Goal: Task Accomplishment & Management: Use online tool/utility

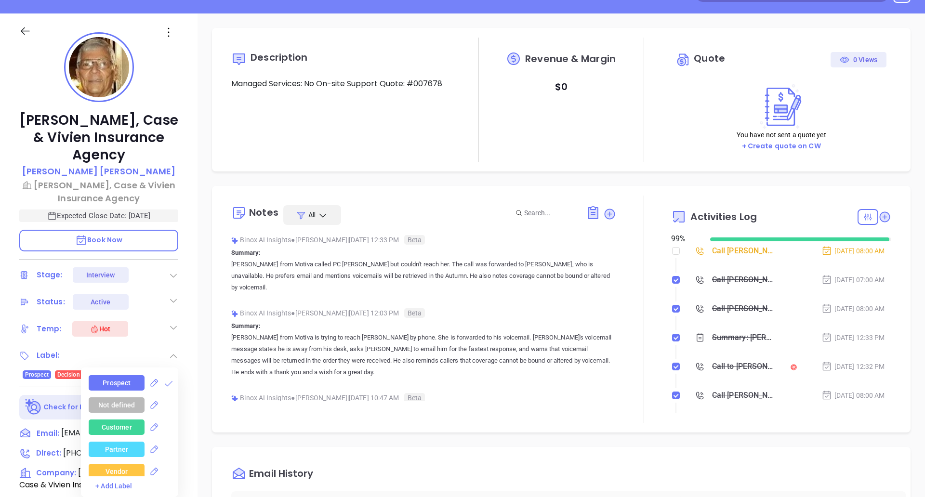
scroll to position [280, 0]
click at [171, 304] on icon at bounding box center [174, 301] width 10 height 10
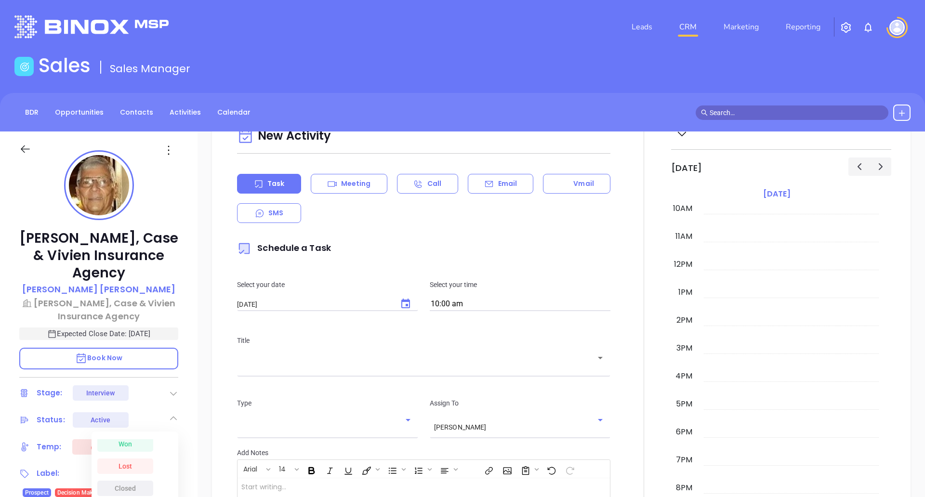
scroll to position [636, 0]
click at [634, 277] on div at bounding box center [643, 381] width 55 height 532
click at [908, 112] on button at bounding box center [901, 113] width 17 height 16
click at [857, 169] on p "New Activity" at bounding box center [873, 172] width 80 height 15
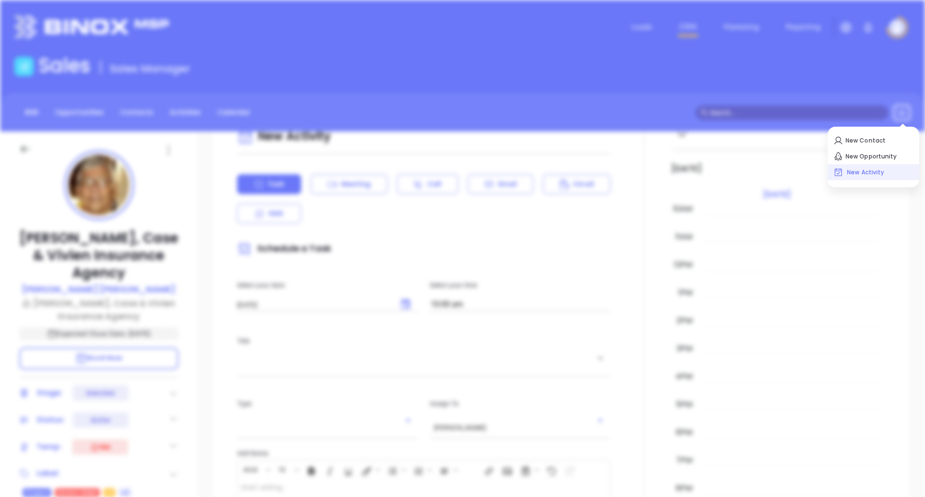
type input "[DATE]"
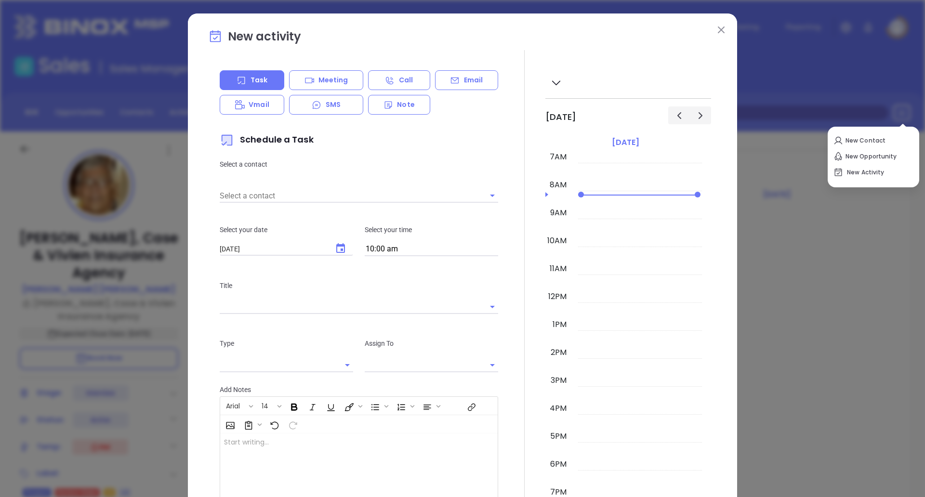
type input "[PERSON_NAME]"
click at [715, 25] on button at bounding box center [721, 29] width 13 height 13
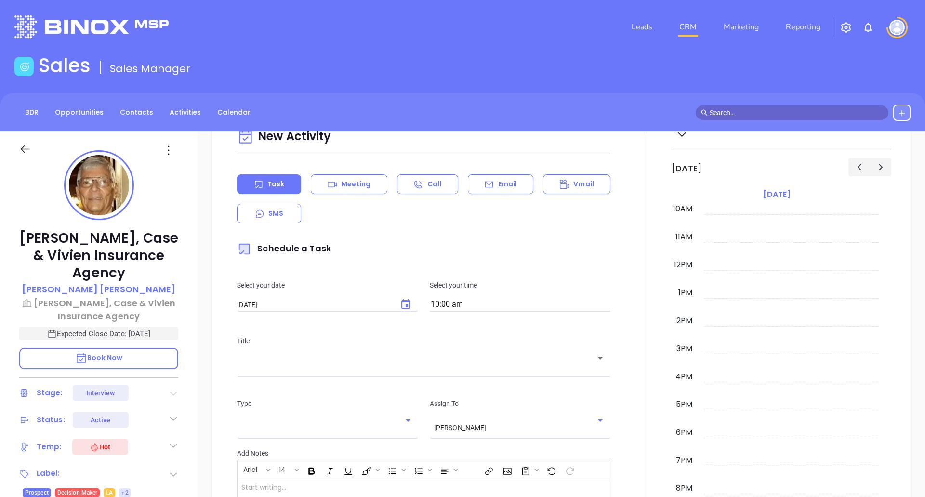
click at [174, 395] on icon at bounding box center [173, 394] width 7 height 4
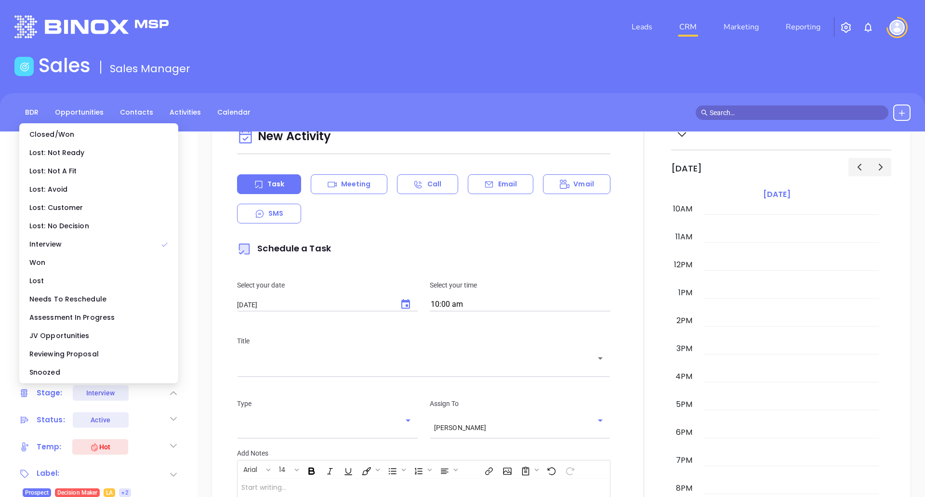
click at [174, 395] on icon at bounding box center [174, 394] width 10 height 10
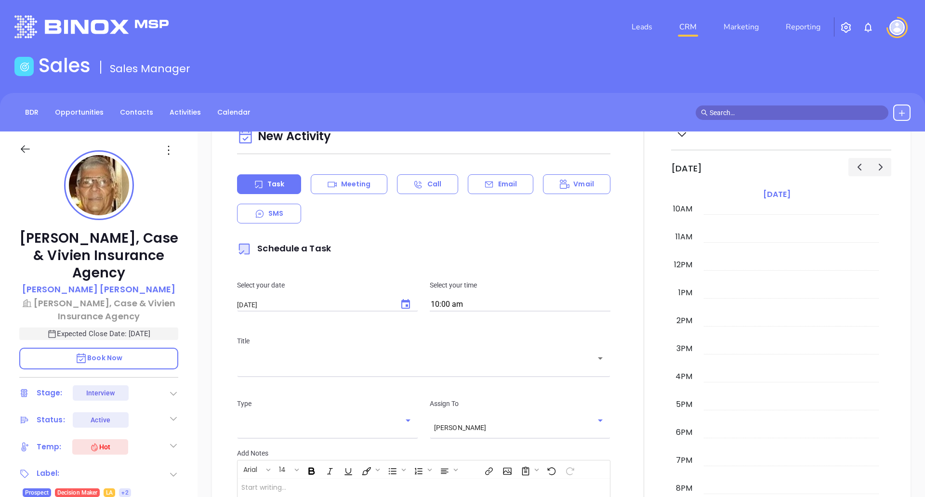
click at [173, 418] on icon at bounding box center [174, 419] width 10 height 10
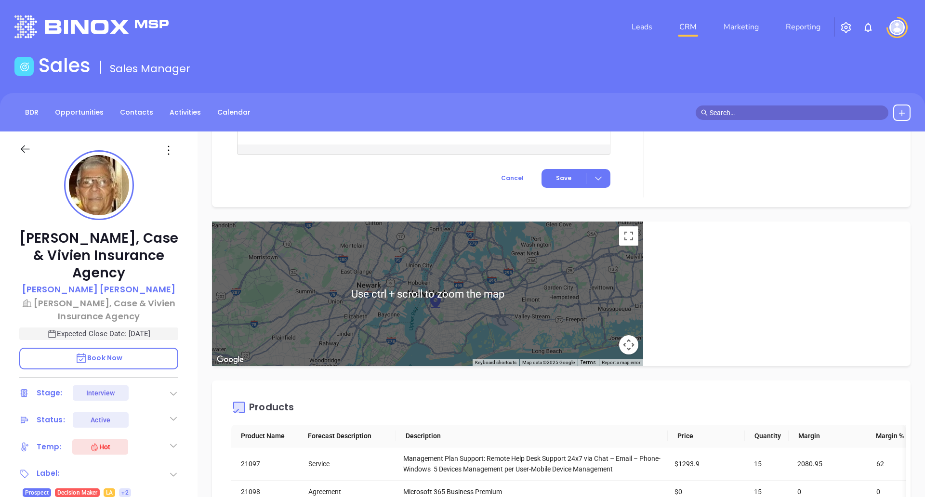
scroll to position [1087, 0]
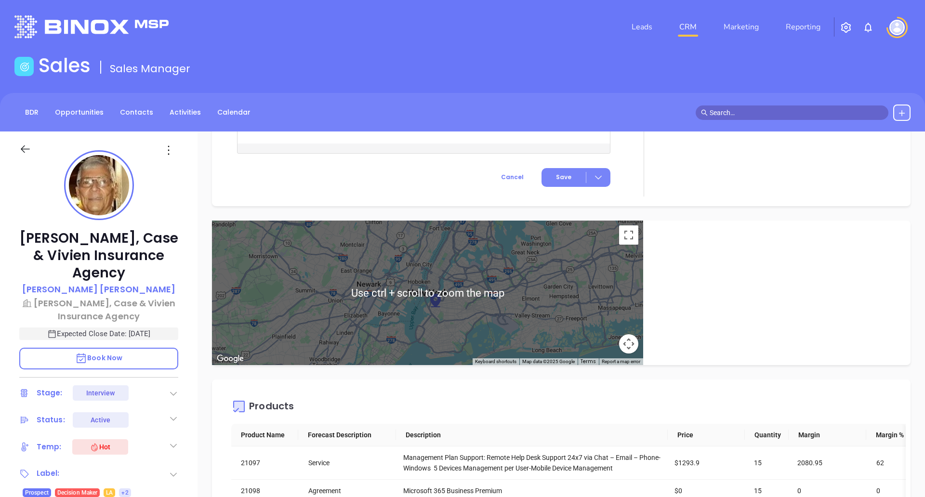
click at [598, 179] on div at bounding box center [598, 177] width 24 height 11
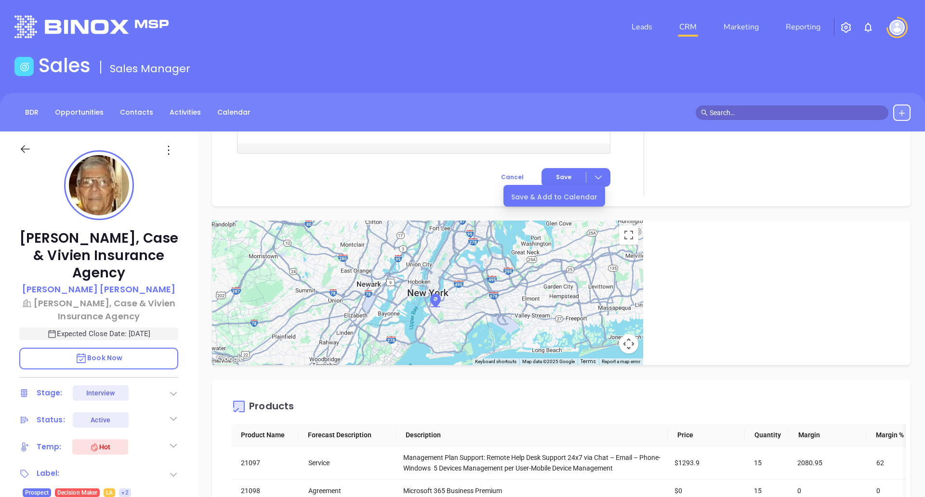
click at [576, 199] on div "Save & Add to Calendar" at bounding box center [554, 197] width 86 height 11
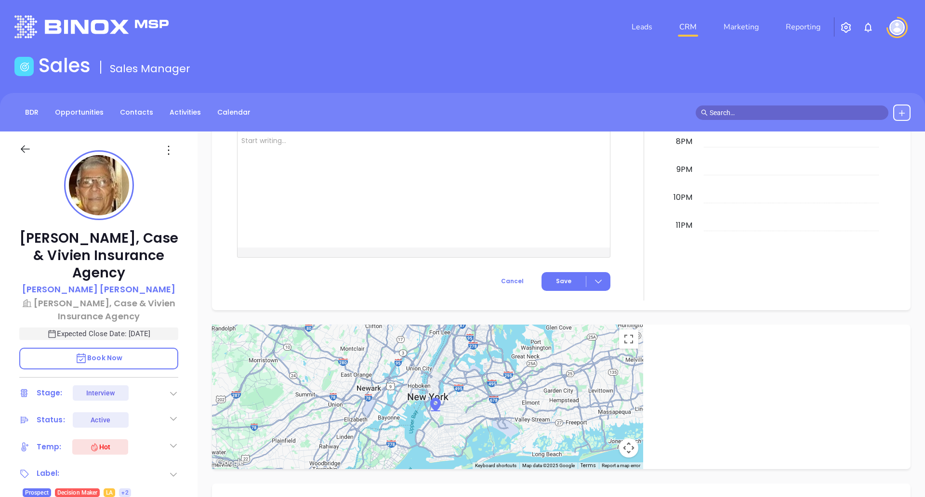
scroll to position [997, 0]
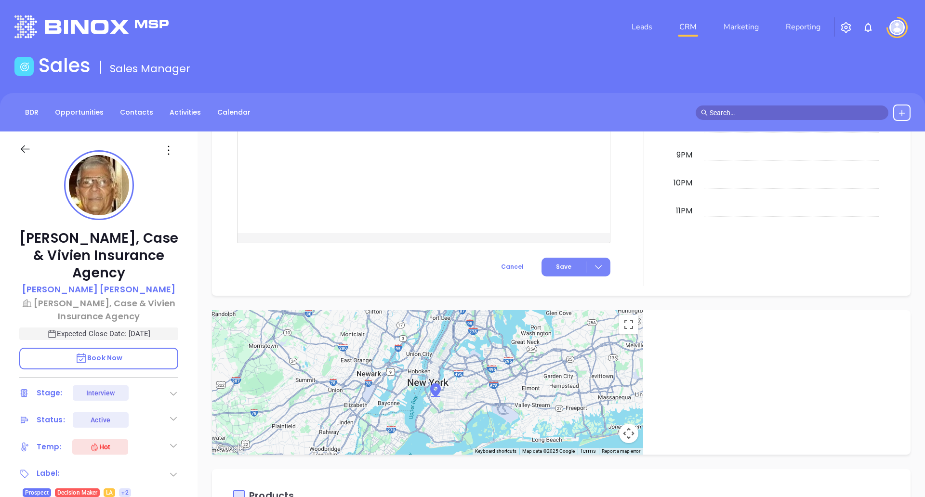
click at [598, 272] on div at bounding box center [598, 267] width 24 height 11
click at [554, 287] on div "Save & Add to Calendar" at bounding box center [554, 286] width 86 height 11
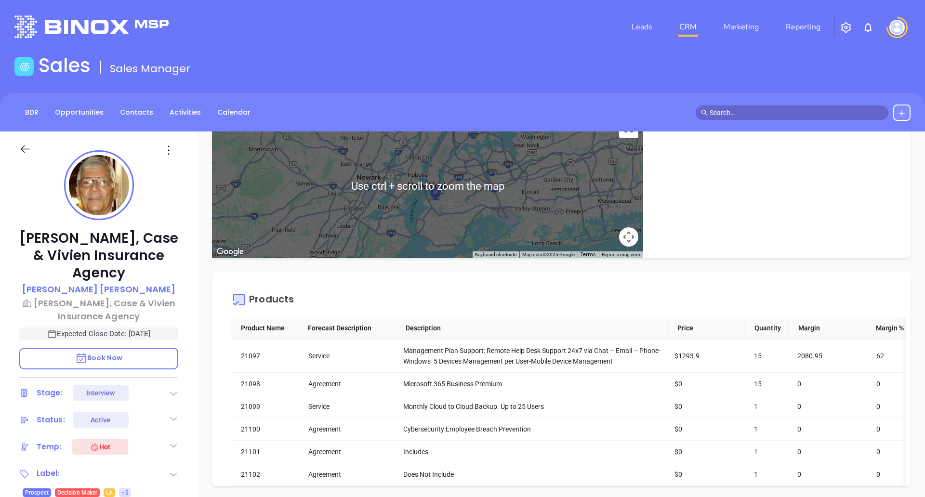
scroll to position [1220, 0]
